Goal: Information Seeking & Learning: Learn about a topic

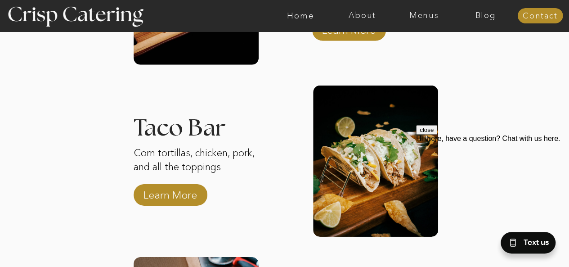
scroll to position [1350, 0]
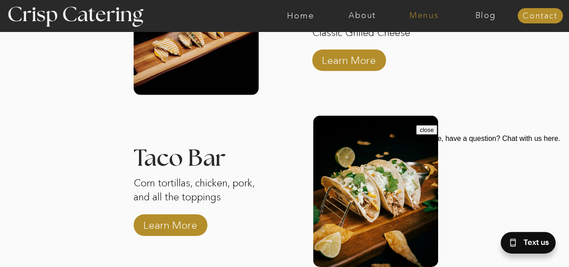
click at [424, 15] on nav "Menus" at bounding box center [424, 15] width 62 height 9
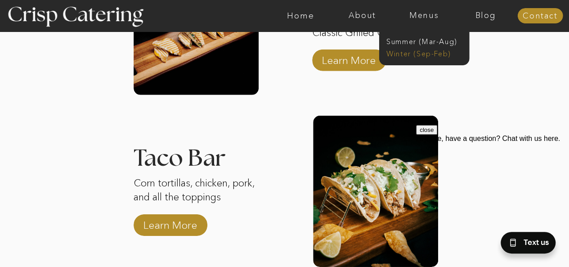
click at [417, 54] on nav "Winter (Sep-Feb)" at bounding box center [424, 53] width 74 height 9
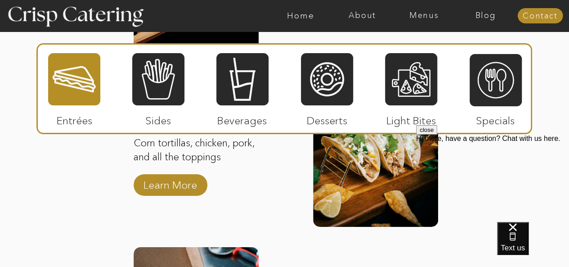
scroll to position [1305, 0]
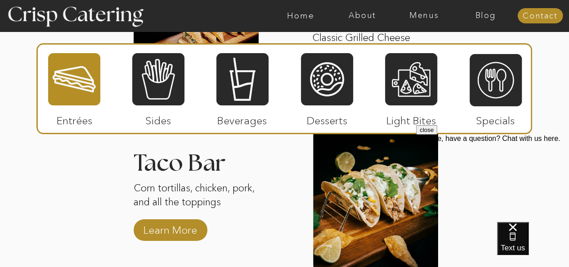
click at [437, 135] on button "close" at bounding box center [426, 129] width 21 height 9
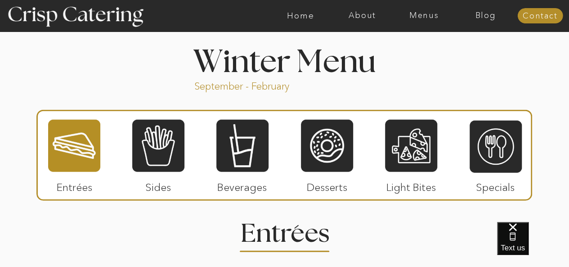
scroll to position [990, 0]
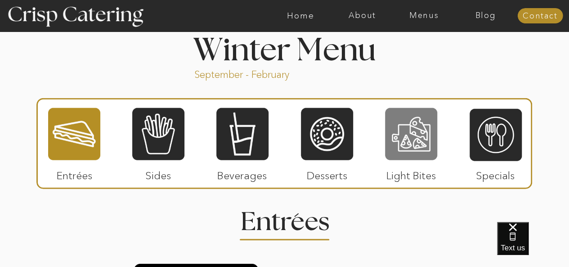
click at [409, 137] on div at bounding box center [411, 134] width 52 height 54
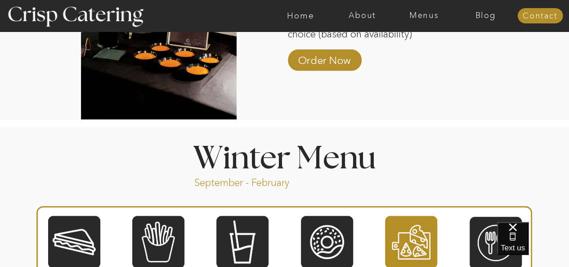
scroll to position [1017, 0]
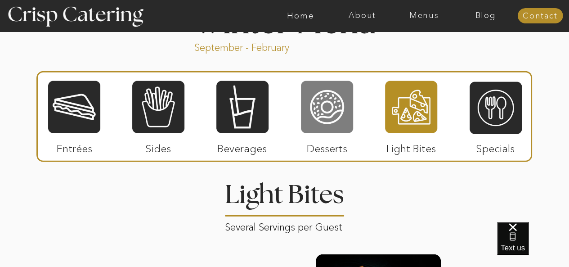
click at [320, 108] on div at bounding box center [327, 107] width 52 height 54
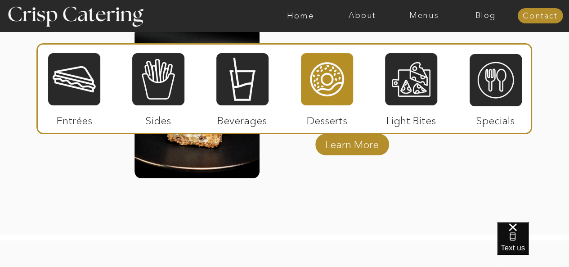
scroll to position [1647, 0]
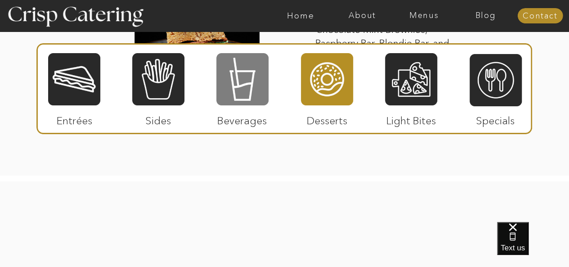
click at [236, 76] on div at bounding box center [242, 79] width 52 height 54
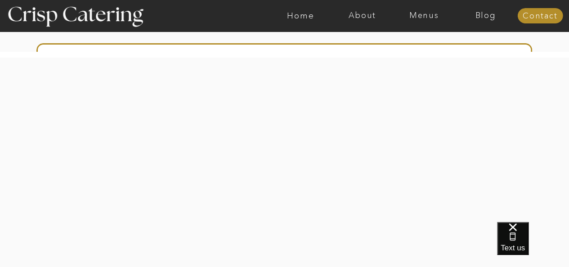
scroll to position [1737, 0]
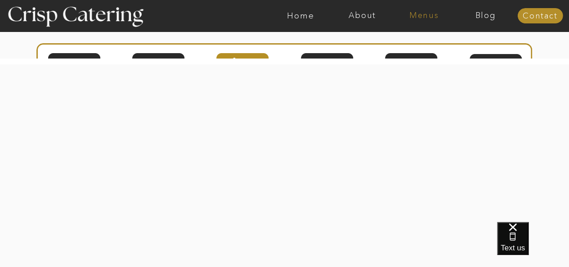
click at [417, 15] on nav "Menus" at bounding box center [424, 15] width 62 height 9
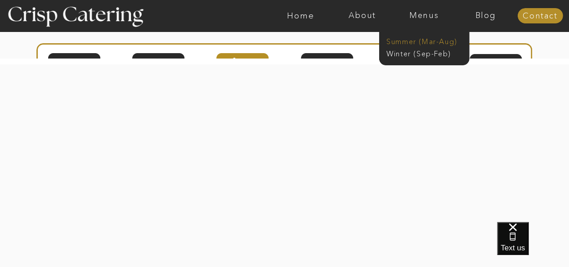
click at [401, 42] on nav "Summer (Mar-Aug)" at bounding box center [427, 40] width 81 height 9
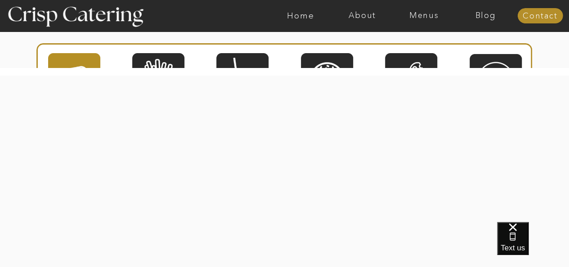
scroll to position [1485, 0]
